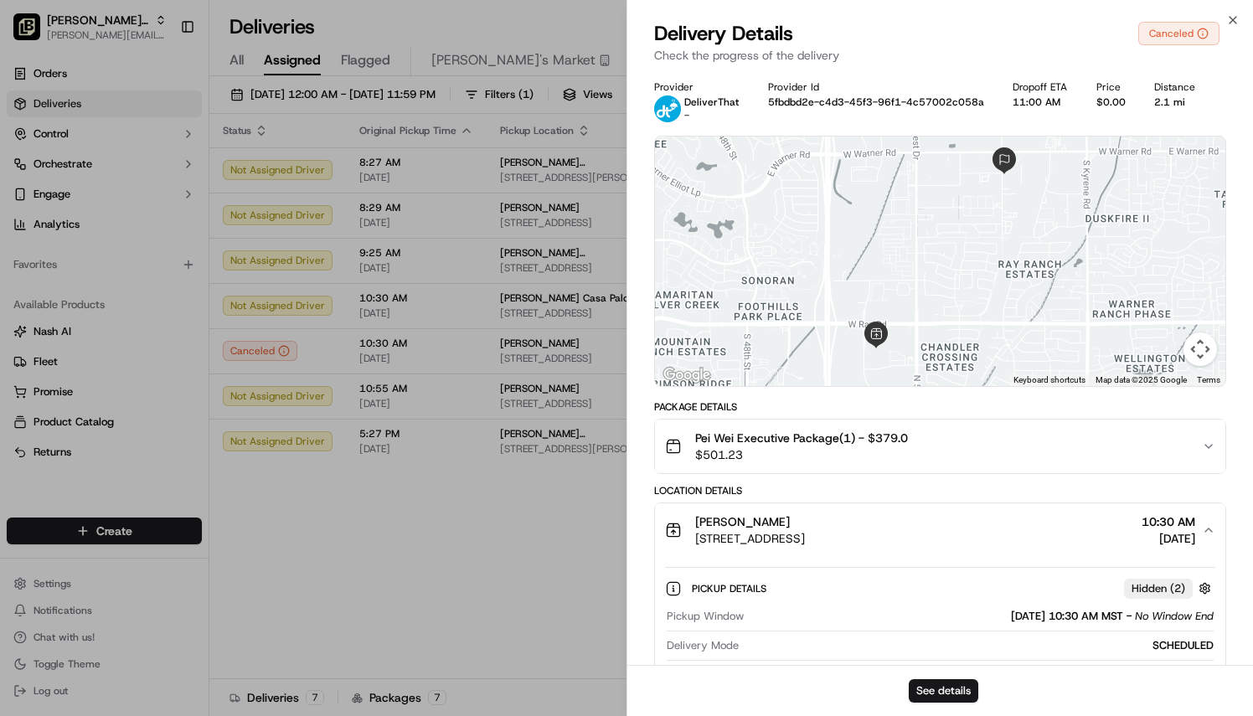
scroll to position [83, 0]
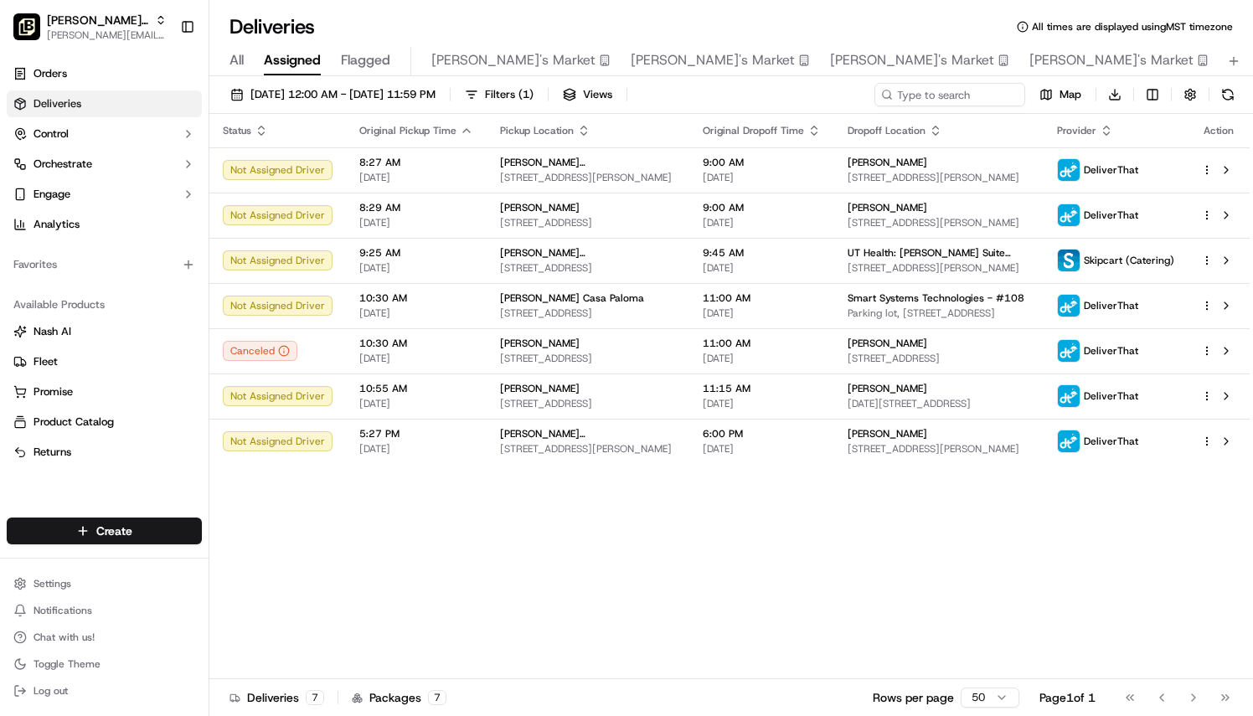
click at [290, 97] on span "[DATE] 12:00 AM - [DATE] 11:59 PM" at bounding box center [342, 94] width 185 height 15
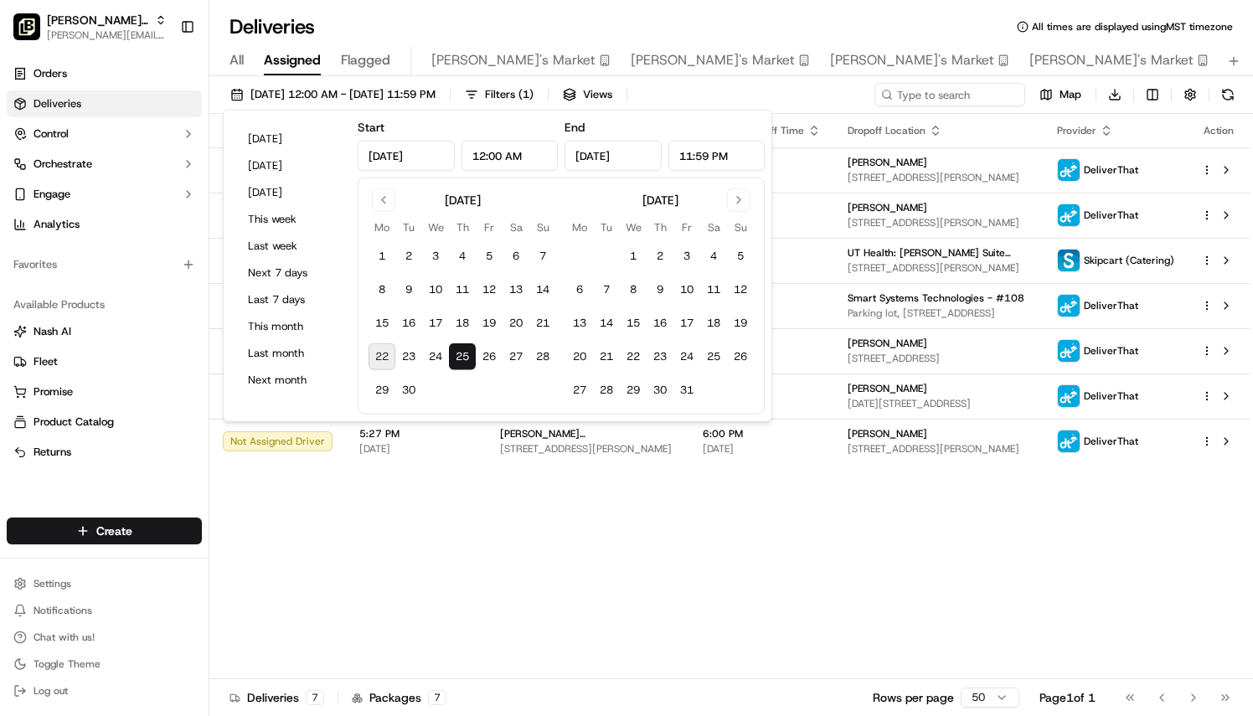
click at [385, 354] on button "22" at bounding box center [382, 356] width 27 height 27
type input "[DATE]"
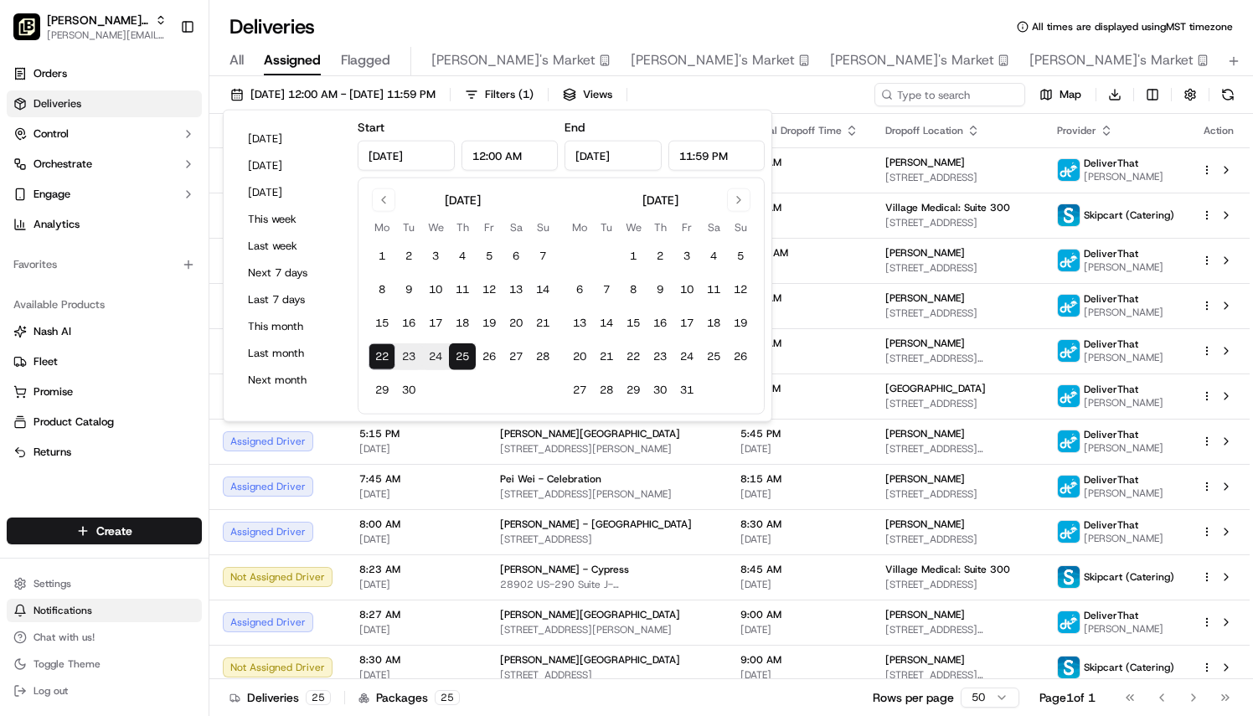
click at [181, 602] on button "Notifications" at bounding box center [104, 610] width 195 height 23
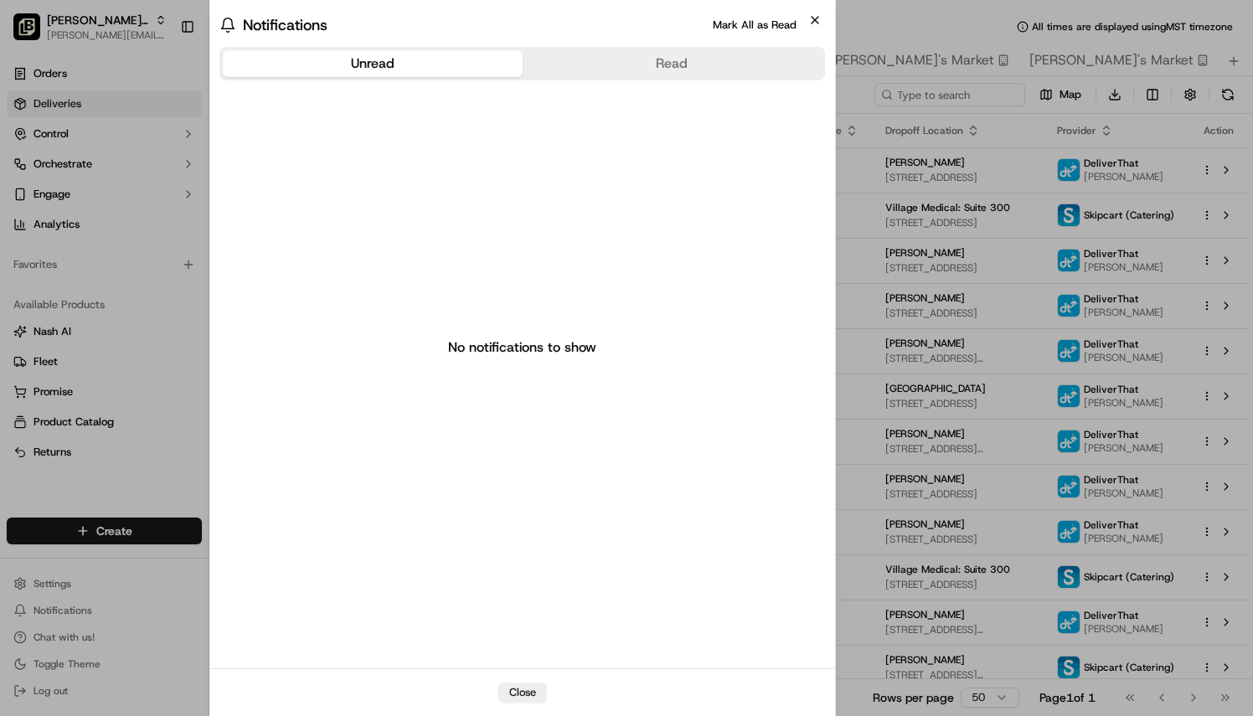
click at [816, 13] on icon "button" at bounding box center [814, 19] width 13 height 13
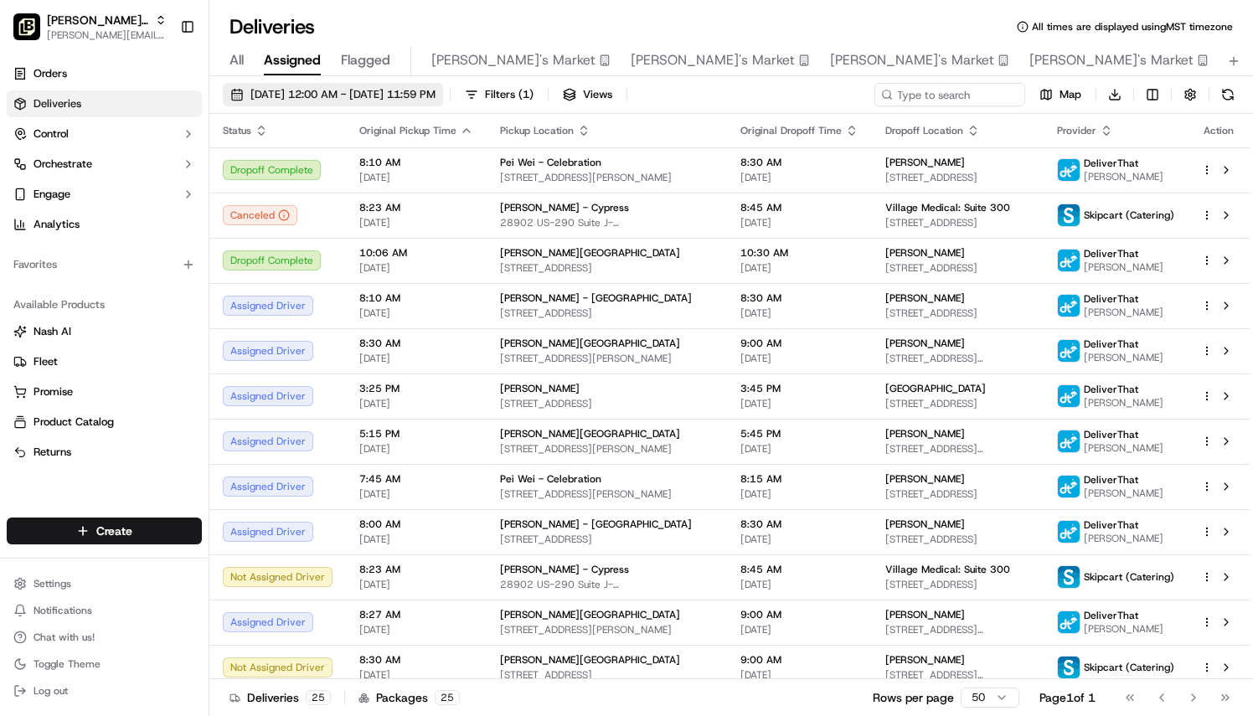
click at [436, 101] on span "[DATE] 12:00 AM - [DATE] 11:59 PM" at bounding box center [342, 94] width 185 height 15
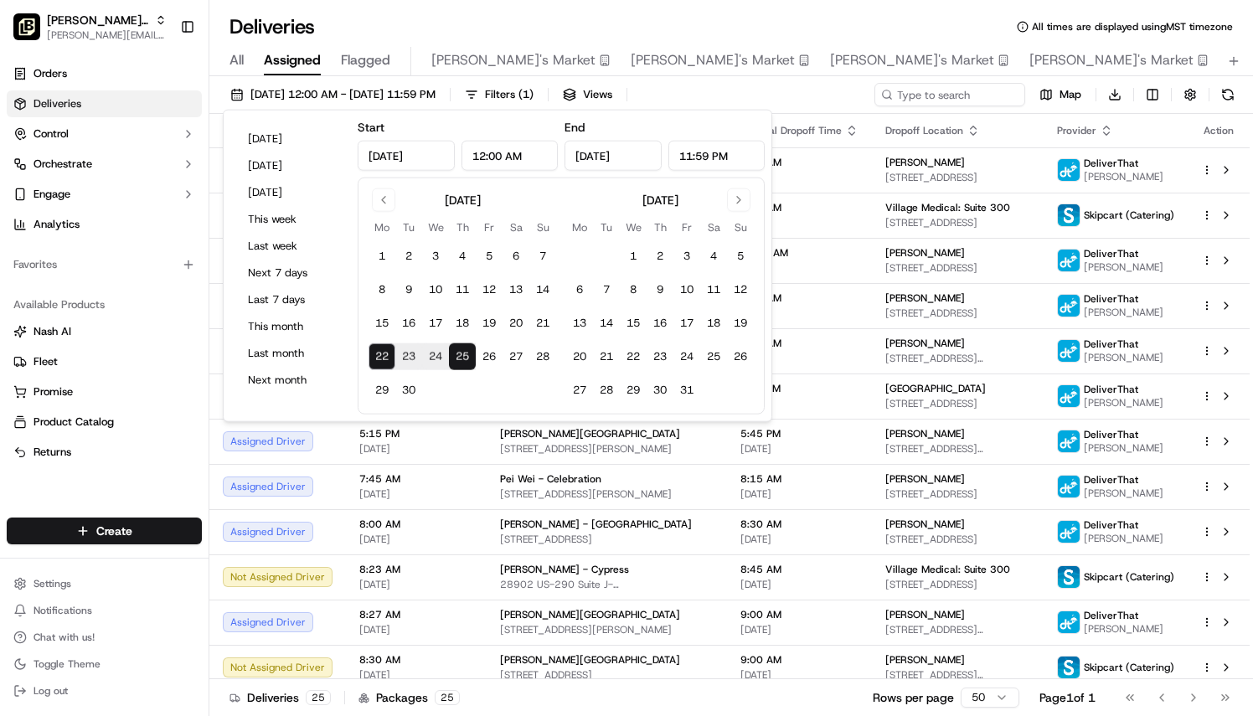
click at [395, 366] on button "23" at bounding box center [408, 356] width 27 height 27
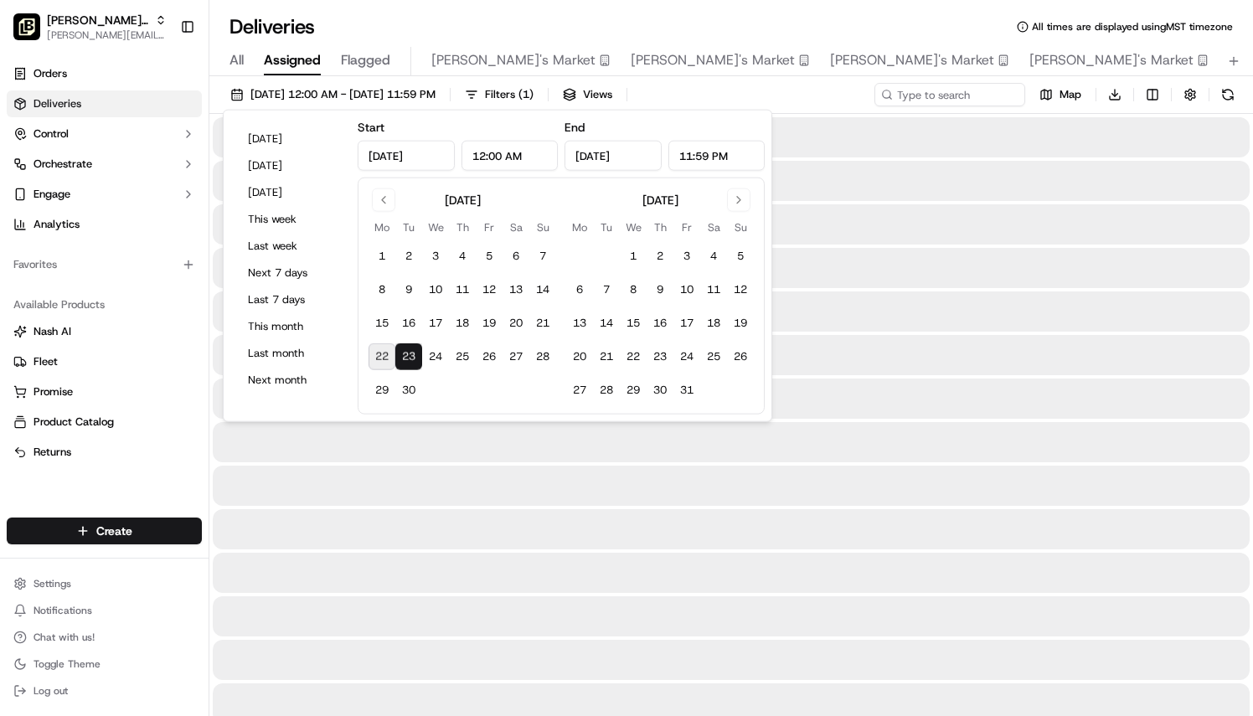
type input "[DATE]"
click at [380, 349] on button "22" at bounding box center [382, 356] width 27 height 27
type input "[DATE]"
click at [381, 355] on button "22" at bounding box center [382, 356] width 27 height 27
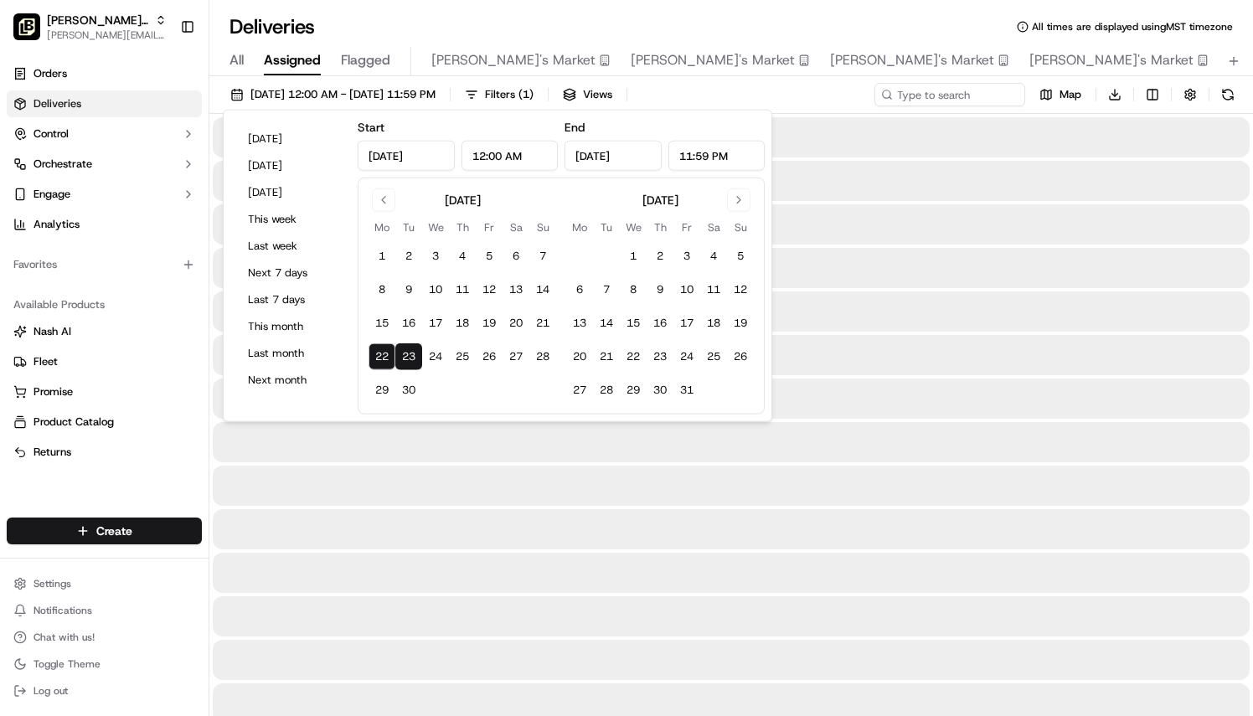
type input "[DATE]"
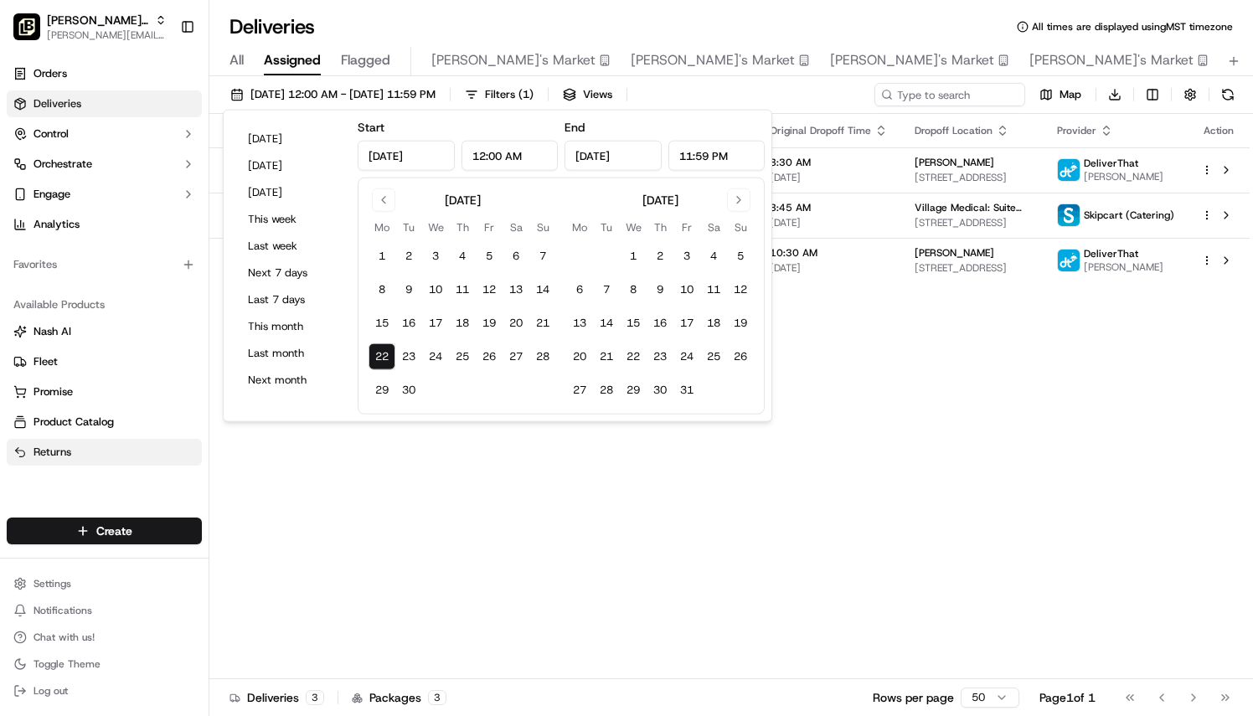
click at [183, 457] on link "Returns" at bounding box center [104, 452] width 182 height 15
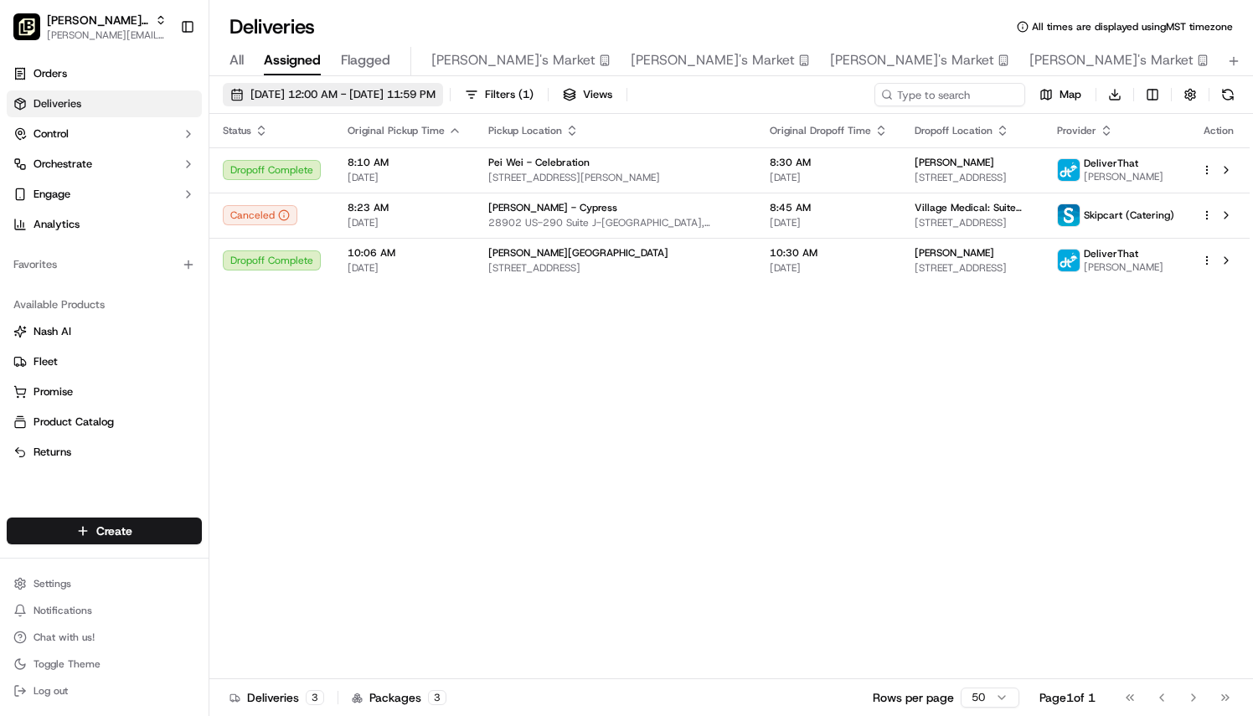
click at [351, 97] on span "[DATE] 12:00 AM - [DATE] 11:59 PM" at bounding box center [342, 94] width 185 height 15
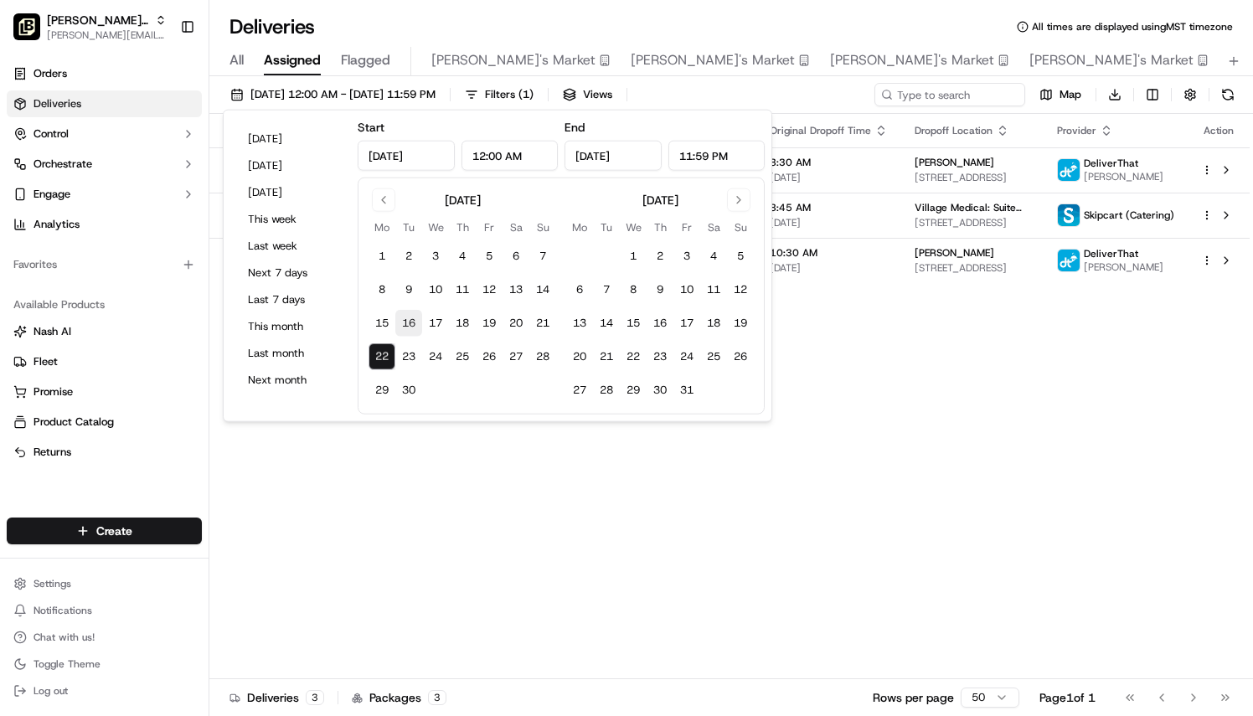
click at [415, 319] on button "16" at bounding box center [408, 323] width 27 height 27
type input "[DATE]"
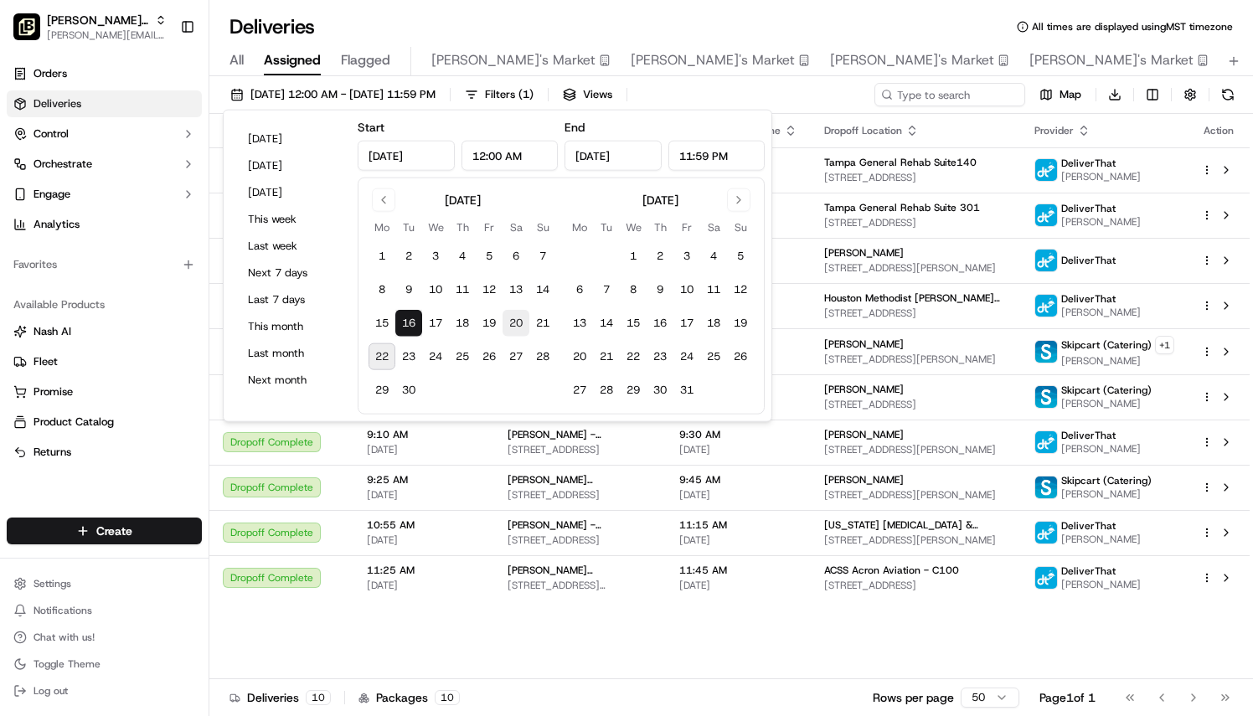
click at [519, 327] on button "20" at bounding box center [516, 323] width 27 height 27
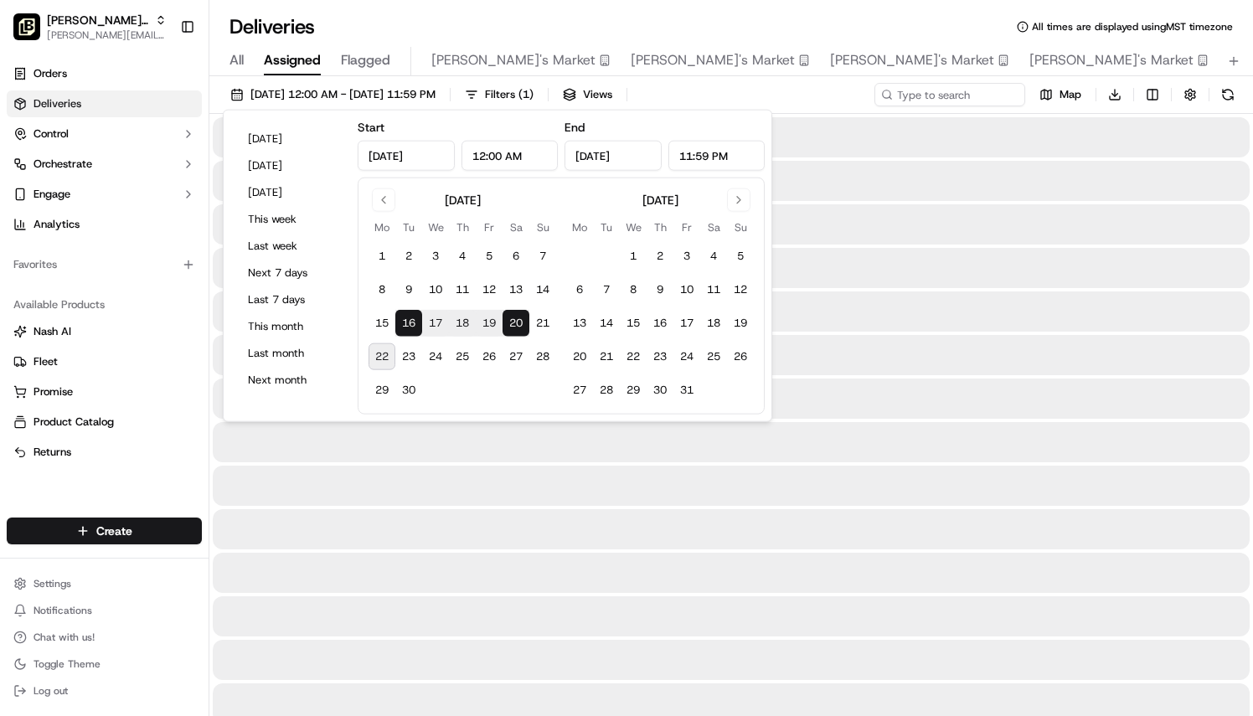
type input "[DATE]"
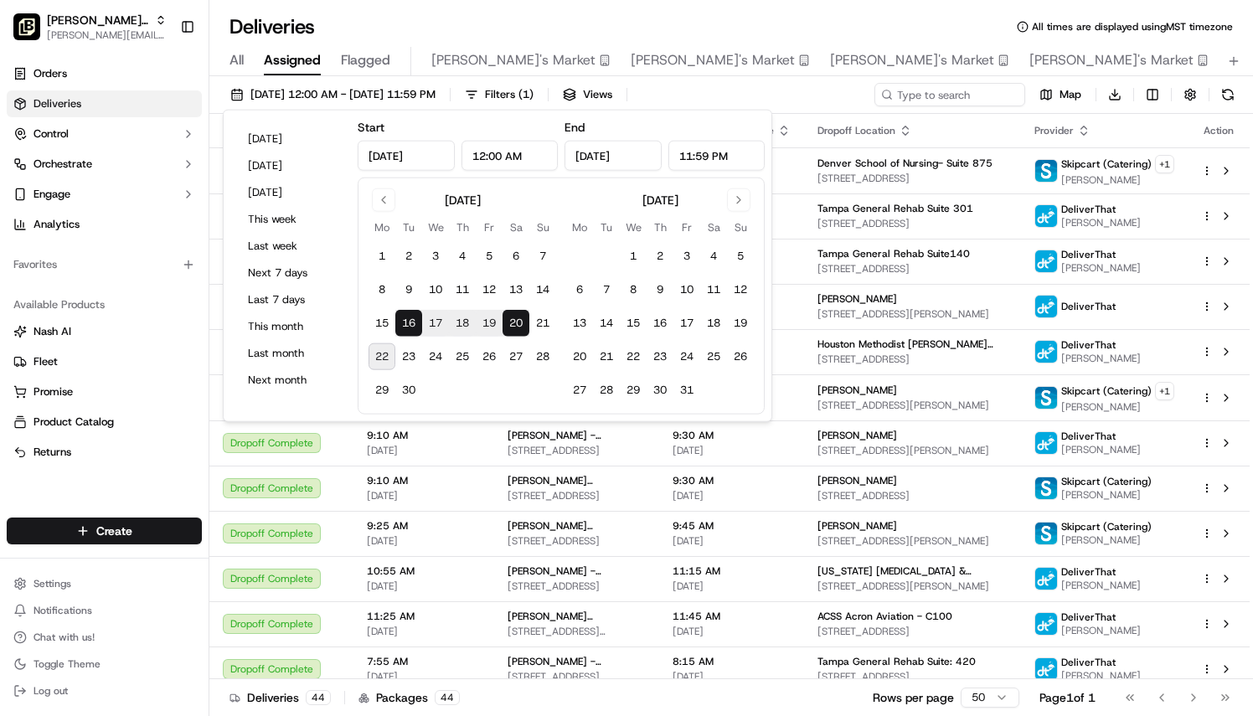
click at [1082, 59] on div "All Assigned Flagged [PERSON_NAME]'s Market [PERSON_NAME]'s Market [PERSON_NAME…" at bounding box center [737, 61] width 1056 height 29
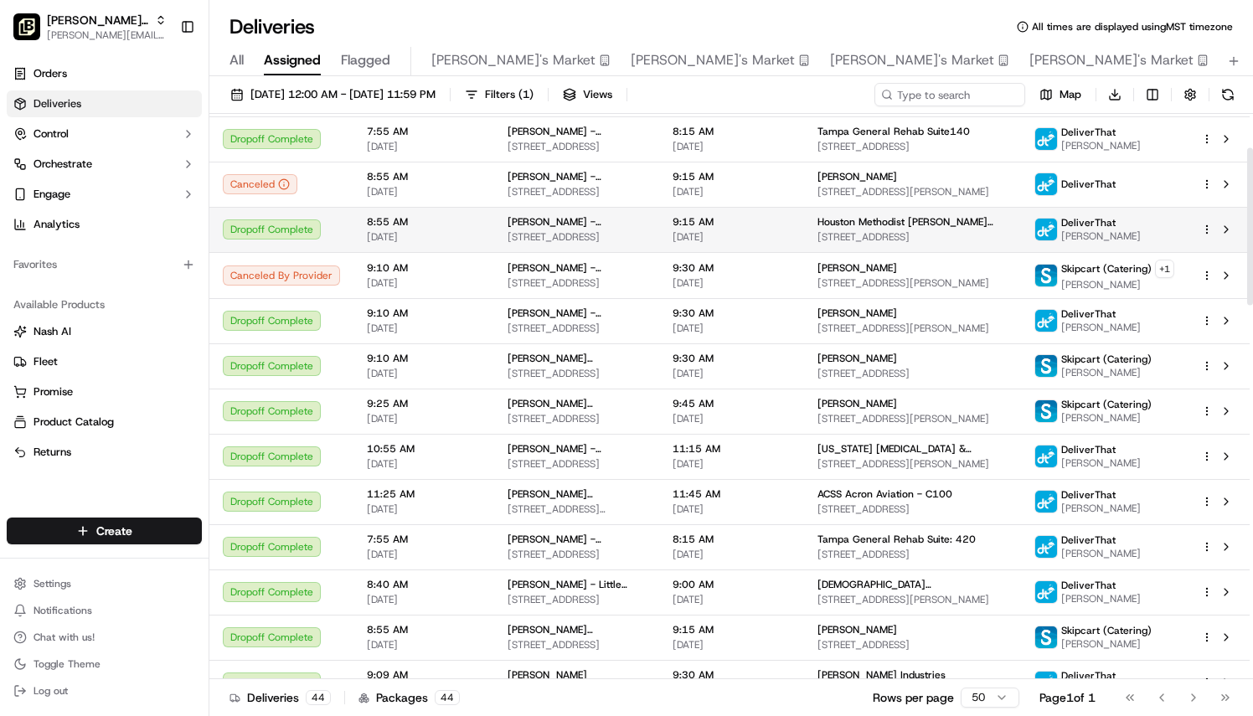
scroll to position [188, 0]
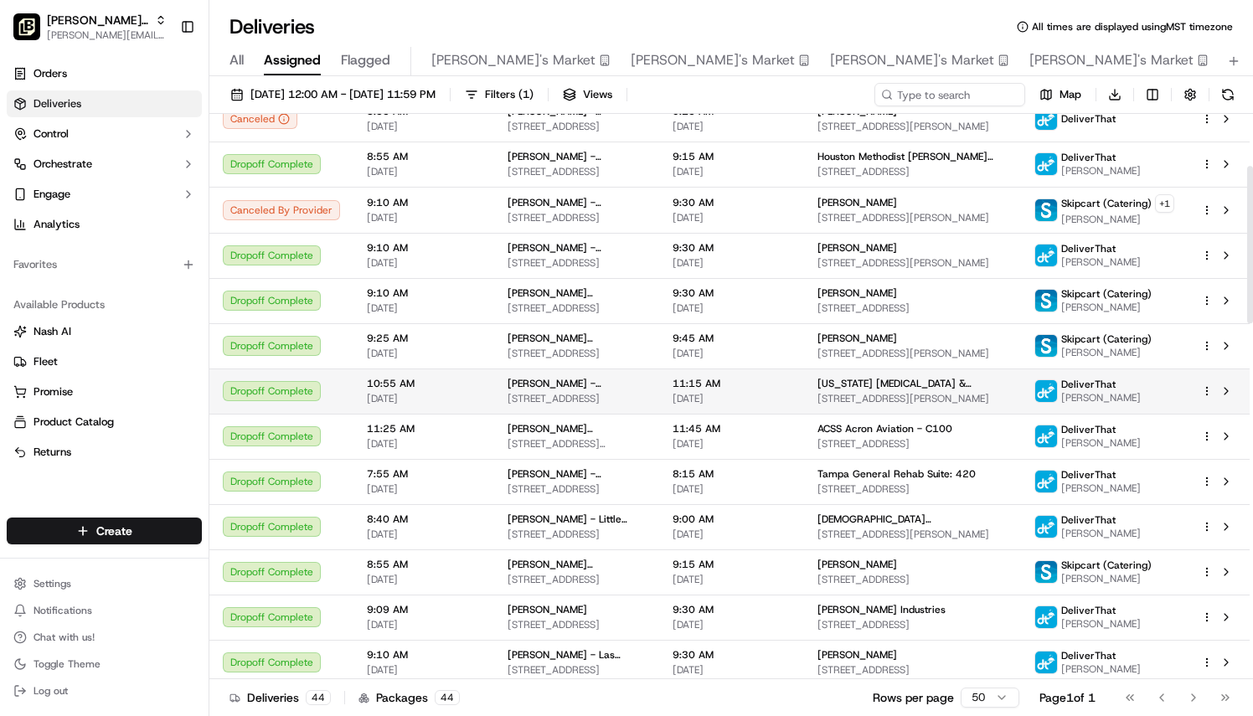
click at [1206, 391] on html "[PERSON_NAME] Parent Org [PERSON_NAME][EMAIL_ADDRESS][PERSON_NAME][DOMAIN_NAME]…" at bounding box center [626, 358] width 1253 height 716
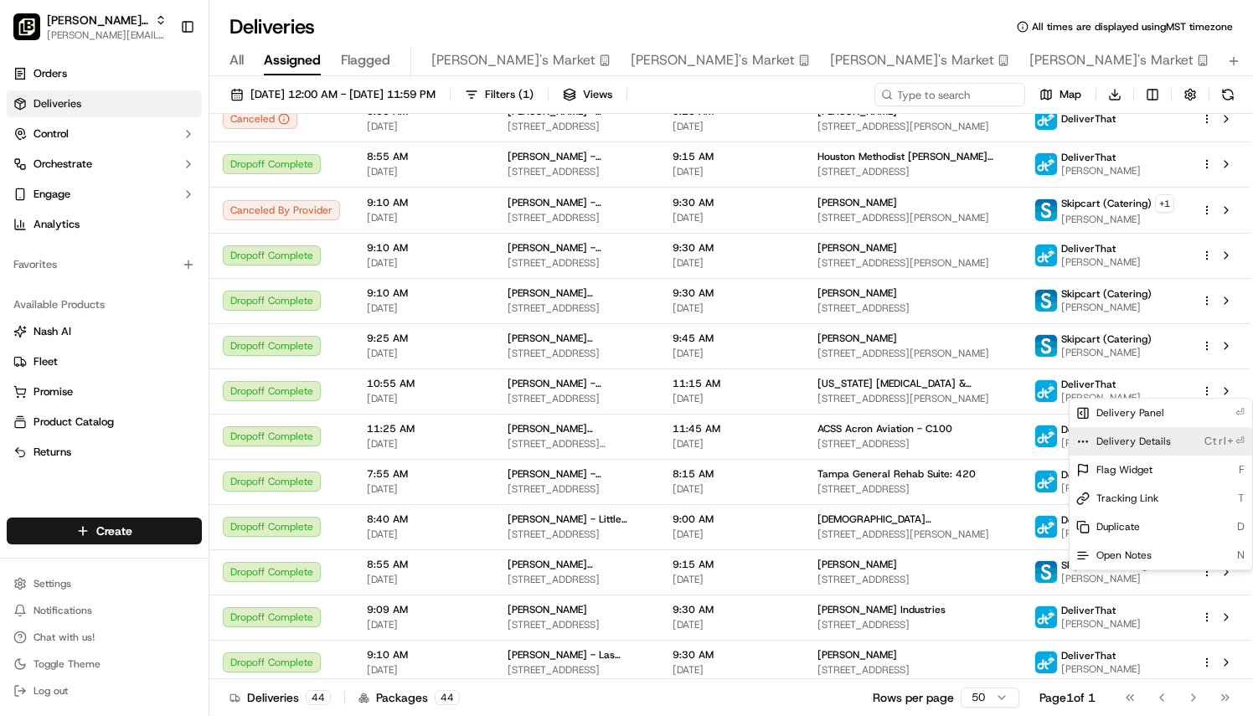
click at [1136, 446] on span "Delivery Details" at bounding box center [1134, 441] width 75 height 13
click at [479, 389] on html "[PERSON_NAME] Parent Org [PERSON_NAME][EMAIL_ADDRESS][PERSON_NAME][DOMAIN_NAME]…" at bounding box center [626, 358] width 1253 height 716
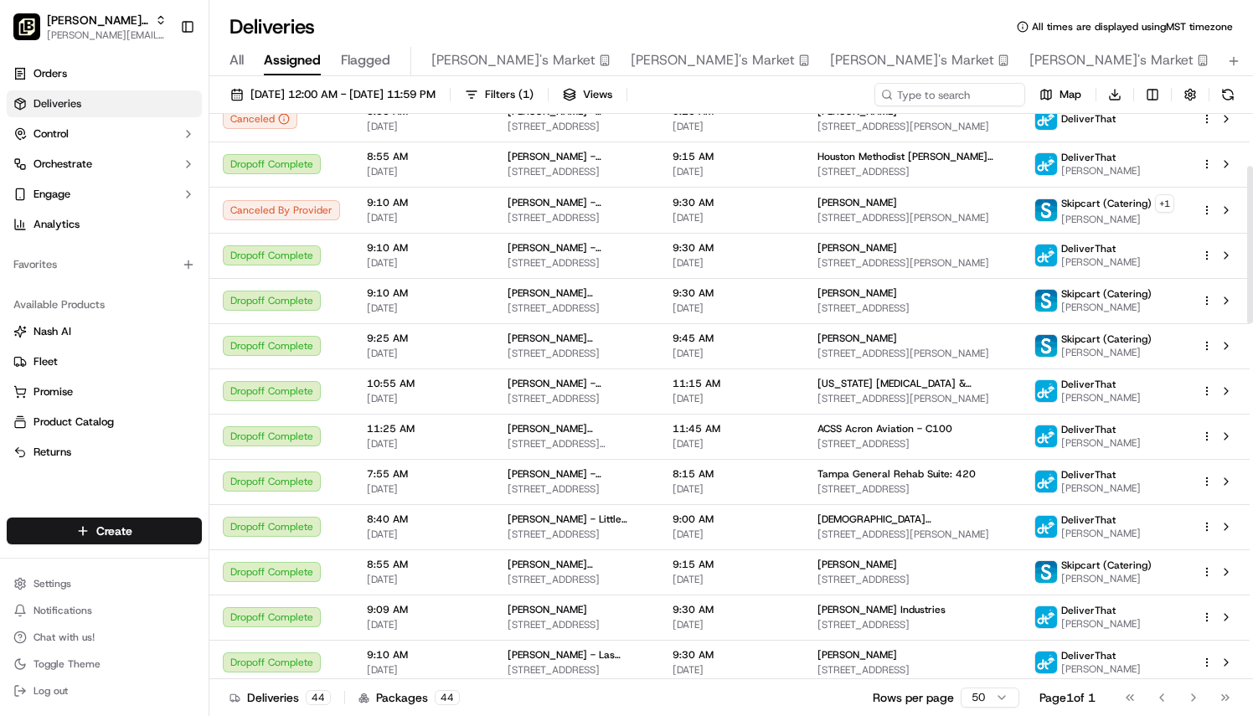
click at [479, 389] on td "10:55 AM [DATE]" at bounding box center [424, 391] width 141 height 45
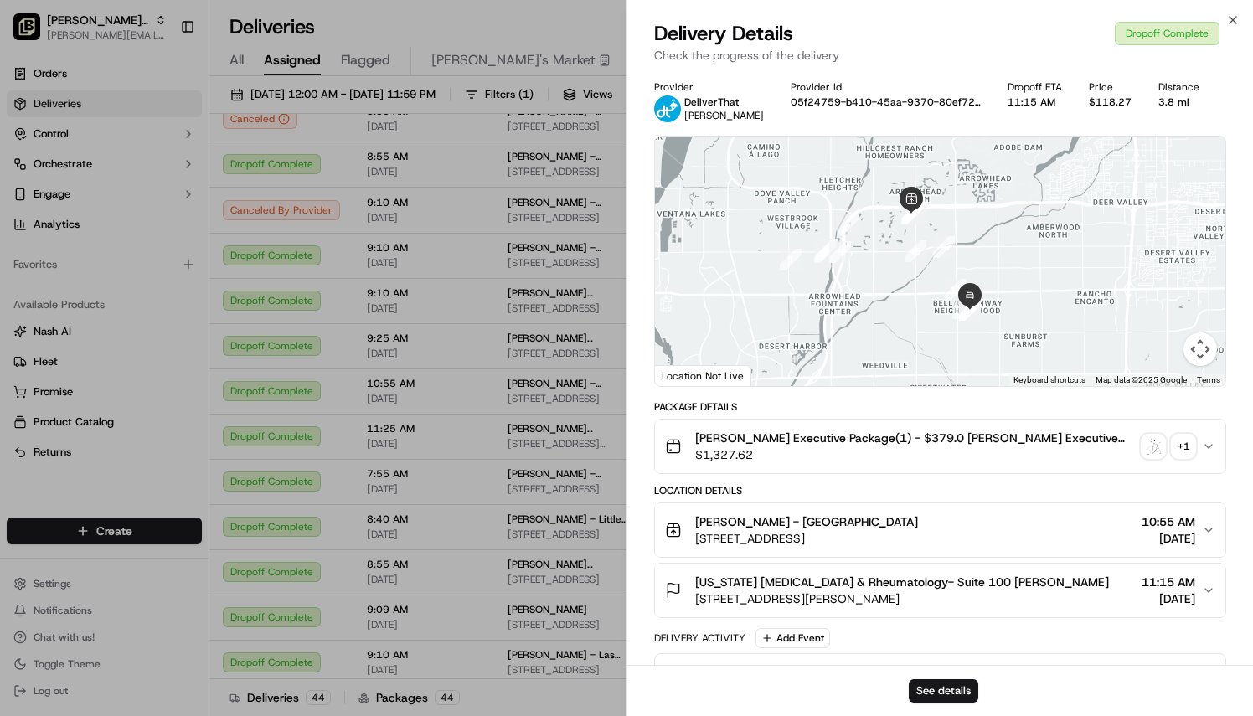
click at [1157, 452] on img "button" at bounding box center [1153, 446] width 23 height 23
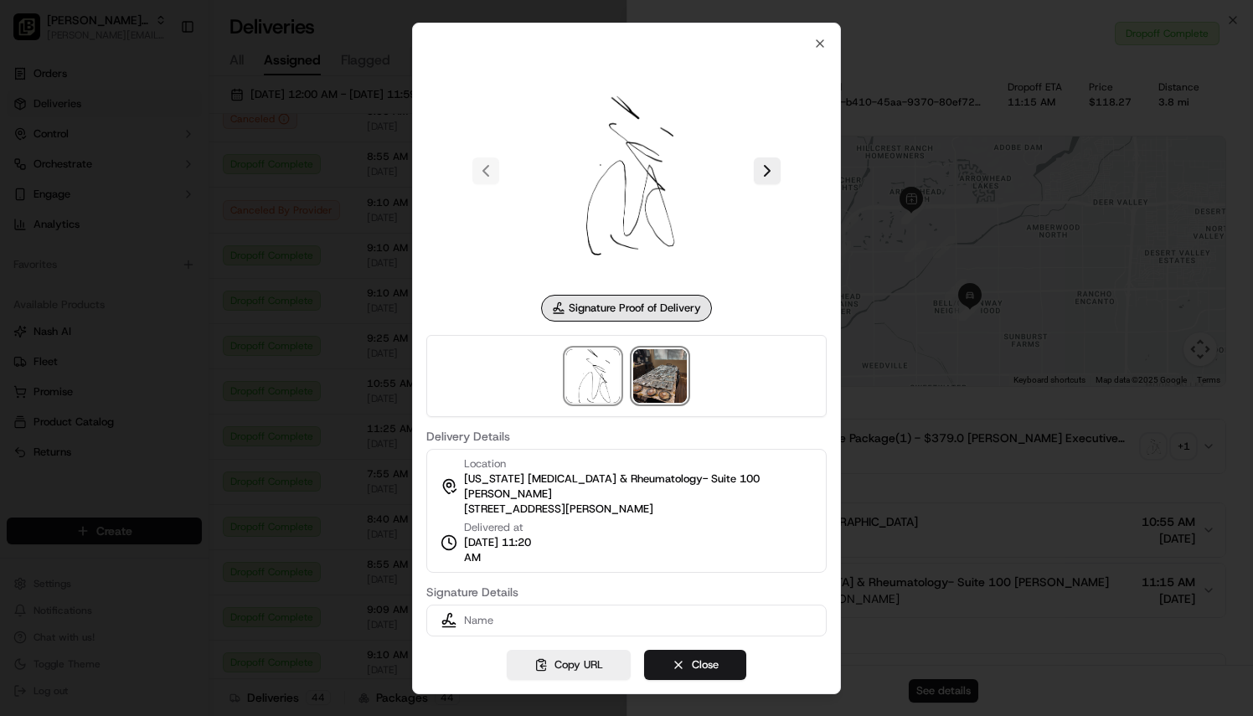
click at [664, 395] on img at bounding box center [660, 376] width 54 height 54
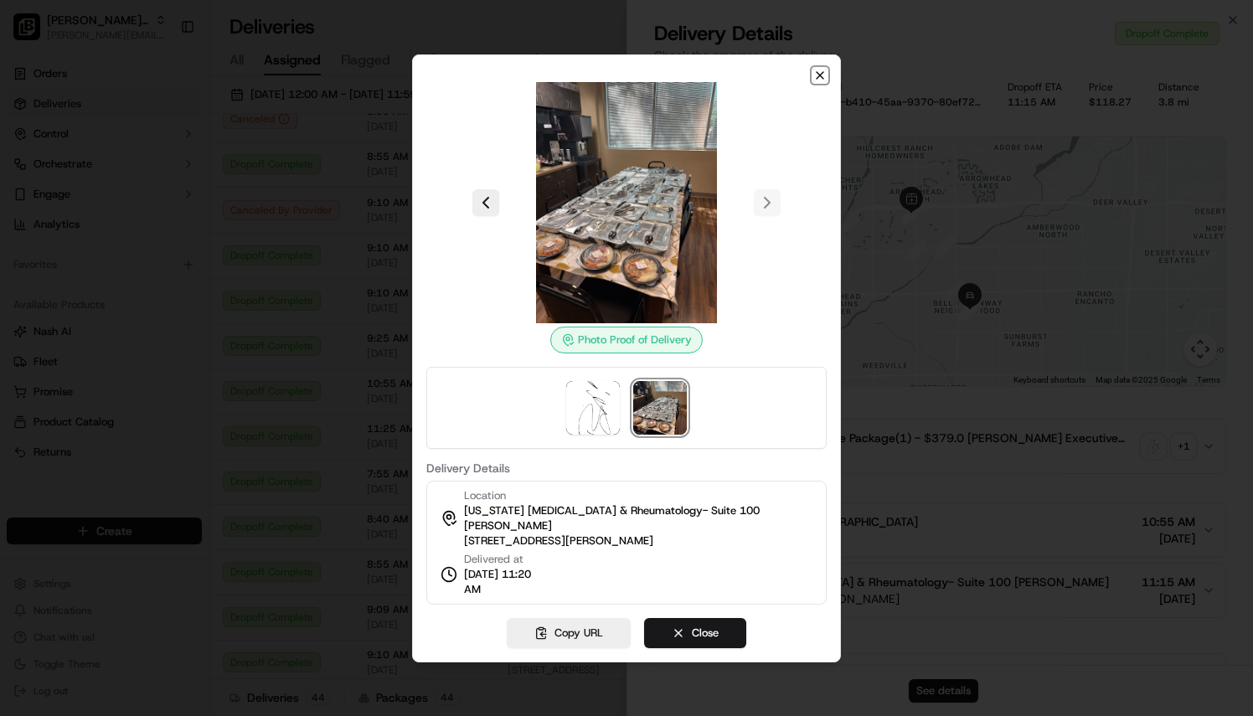
click at [818, 82] on icon "button" at bounding box center [819, 75] width 13 height 13
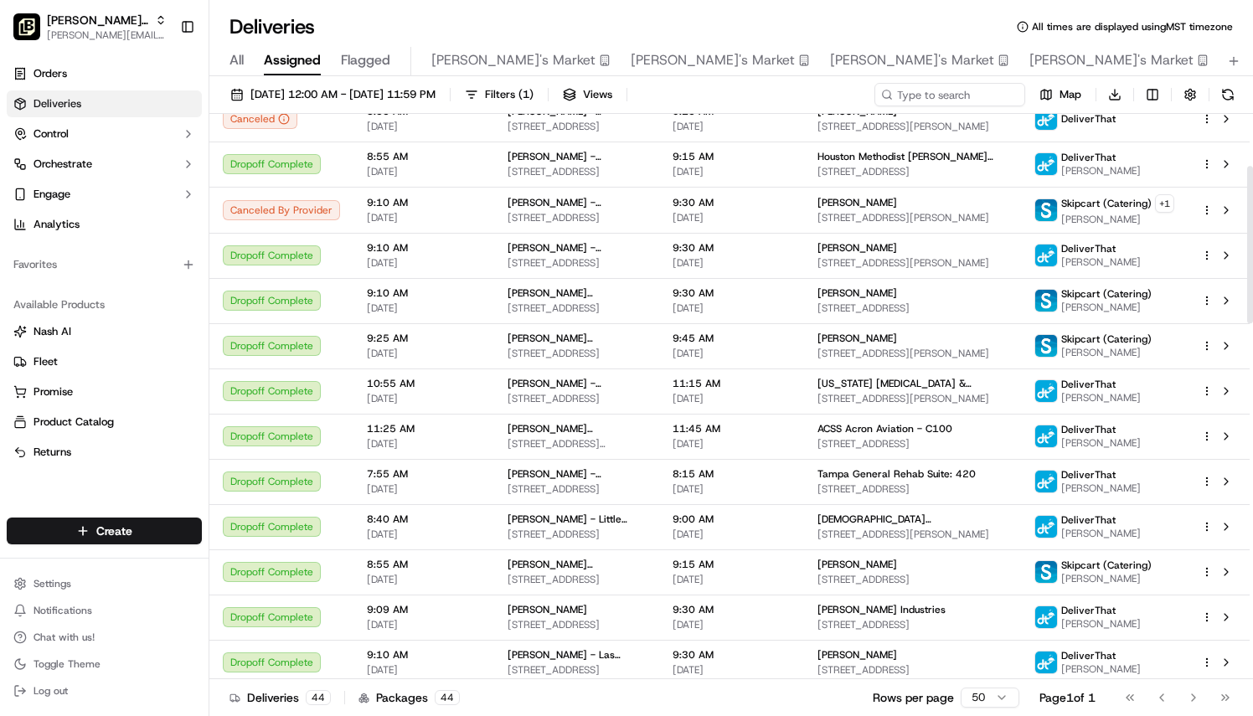
click at [480, 432] on td "11:25 AM [DATE]" at bounding box center [424, 436] width 141 height 45
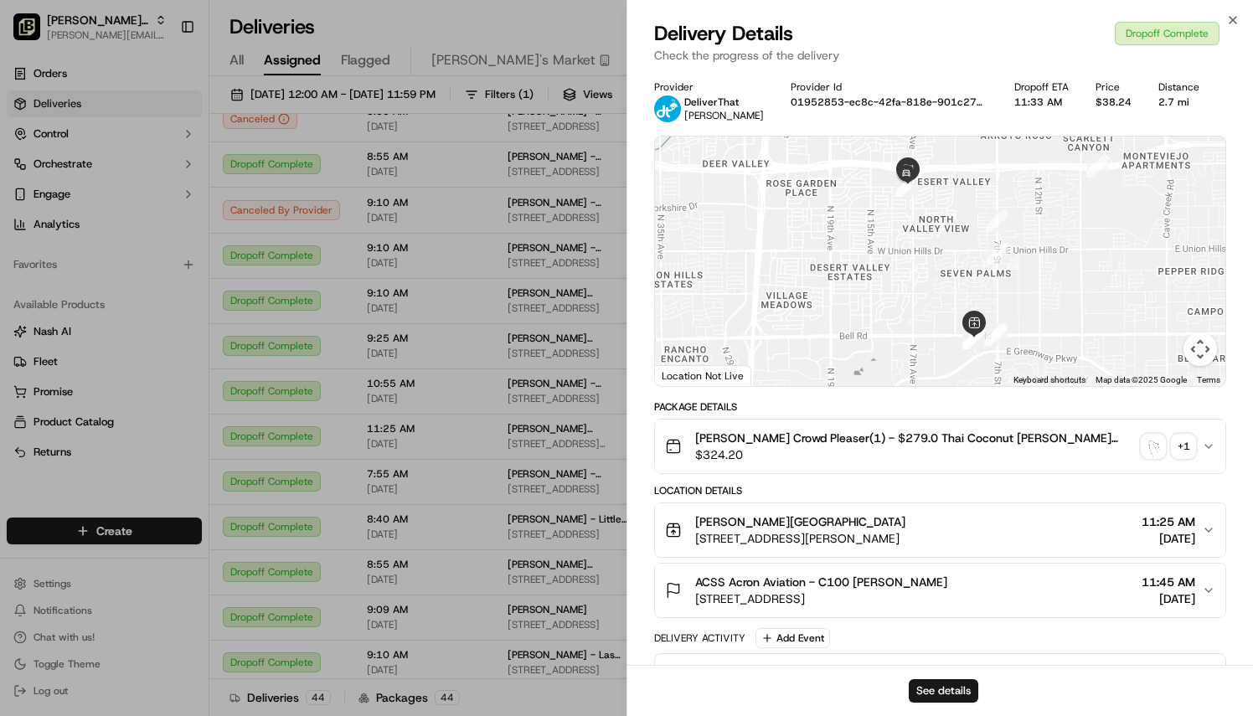
click at [1156, 447] on img "button" at bounding box center [1153, 446] width 23 height 23
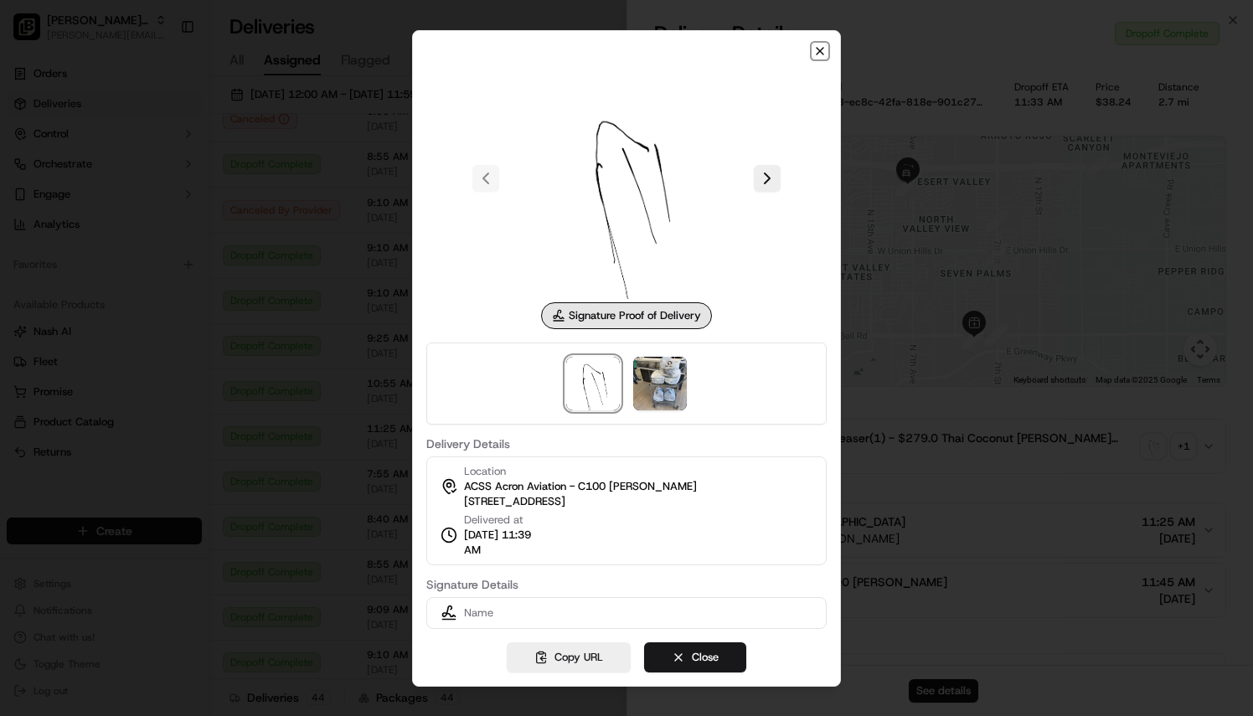
click at [824, 52] on icon "button" at bounding box center [819, 50] width 13 height 13
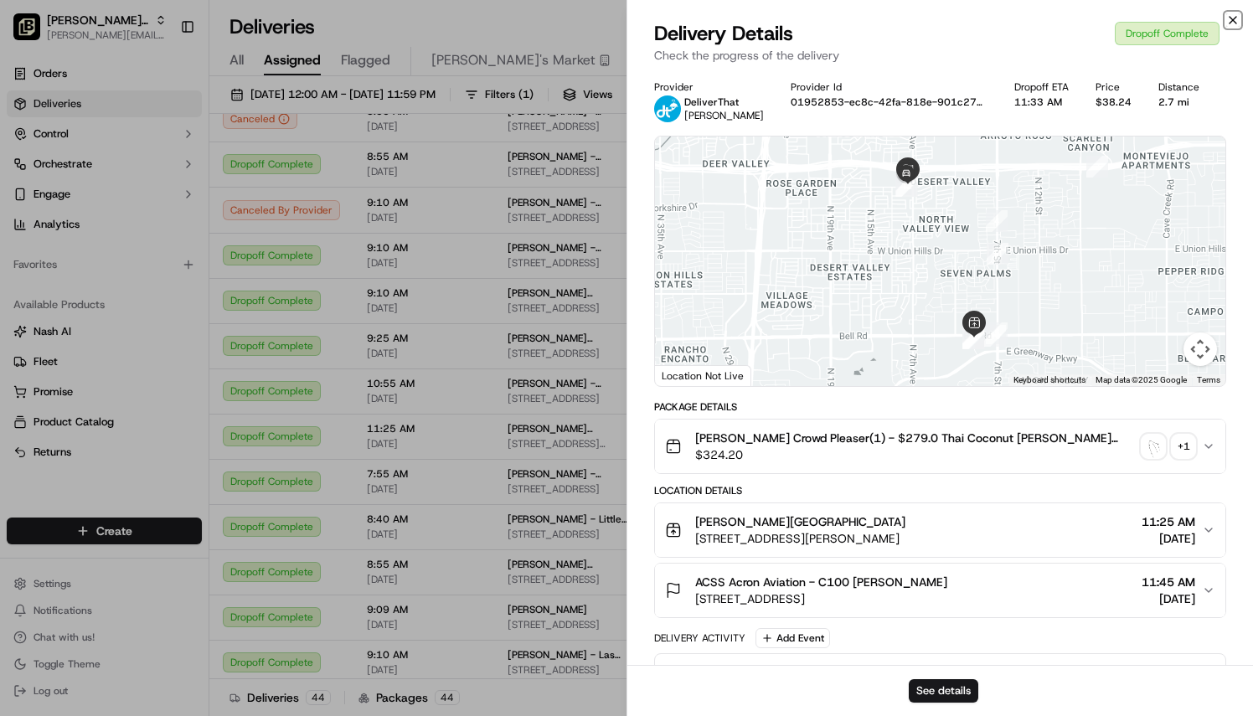
click at [1237, 23] on icon "button" at bounding box center [1233, 20] width 7 height 7
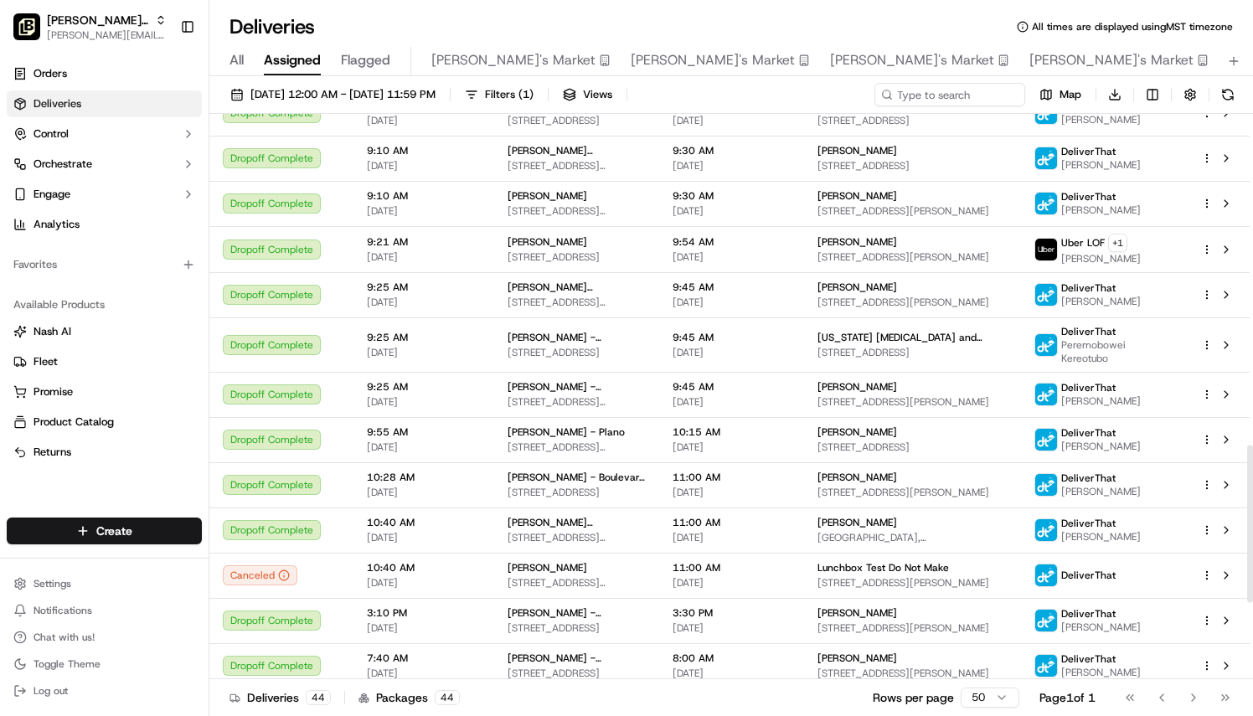
scroll to position [1192, 0]
